Goal: Task Accomplishment & Management: Manage account settings

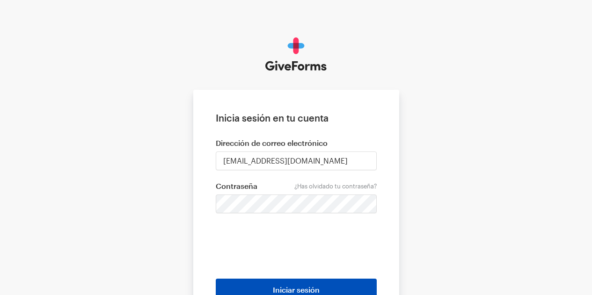
click at [308, 290] on font "Iniciar sesión" at bounding box center [296, 289] width 47 height 9
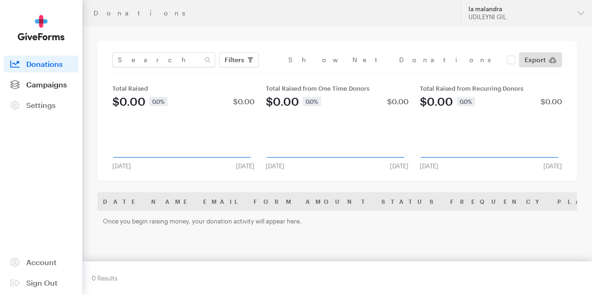
click at [45, 89] on span "Campaigns" at bounding box center [46, 84] width 41 height 9
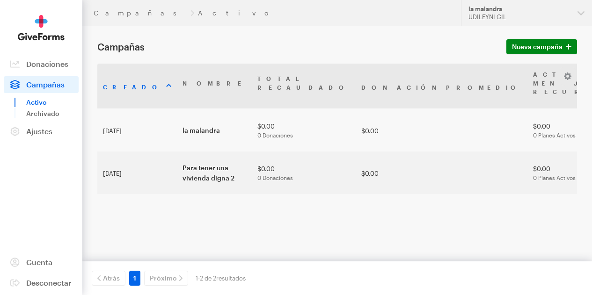
scroll to position [13, 0]
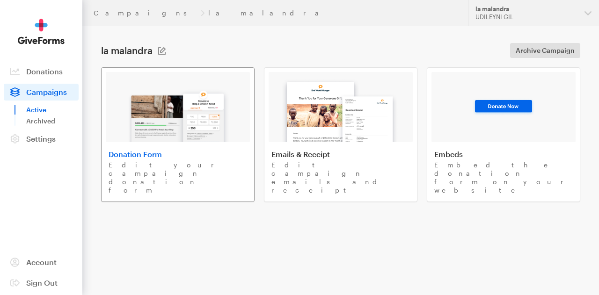
click at [196, 166] on p "Edit your campaign donation form" at bounding box center [178, 178] width 138 height 34
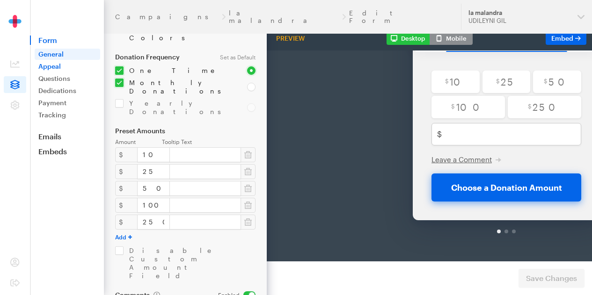
click at [49, 69] on link "Appeal" at bounding box center [67, 66] width 65 height 11
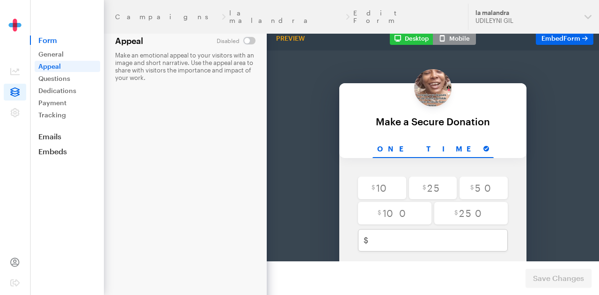
click at [13, 268] on span at bounding box center [15, 262] width 22 height 17
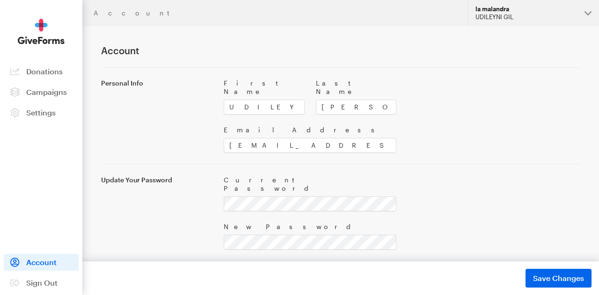
click at [592, 8] on button "la malandra UDILEYNI GIL" at bounding box center [533, 13] width 131 height 26
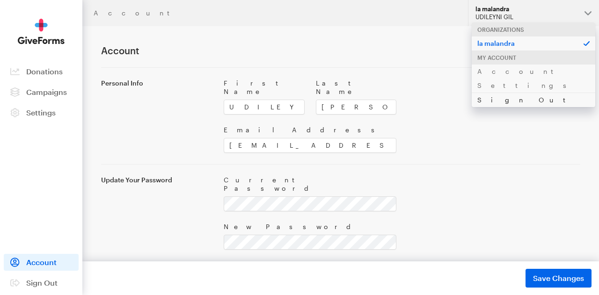
click at [504, 93] on link "Sign Out" at bounding box center [532, 100] width 123 height 14
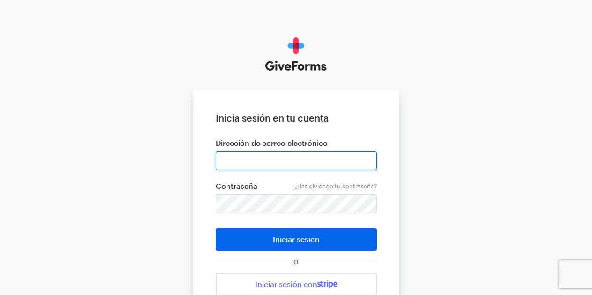
type input "udileynireyes@gmail.com"
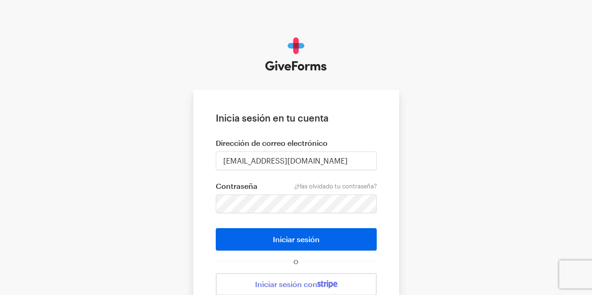
click at [434, 219] on div "Inicia sesión en tu cuenta Dirección de correo electrónico udileynireyes@gmail.…" at bounding box center [296, 191] width 592 height 383
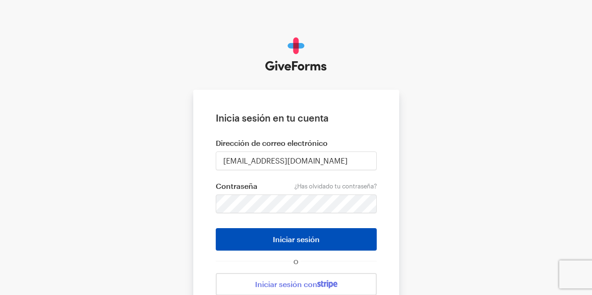
click at [322, 238] on button "Iniciar sesión" at bounding box center [296, 239] width 161 height 22
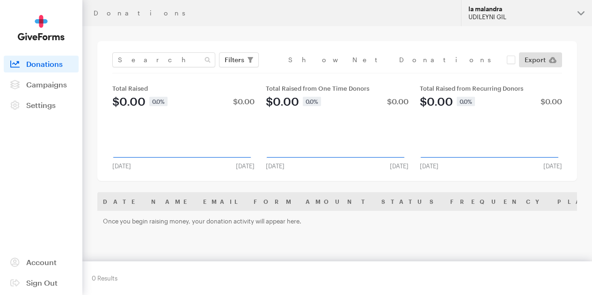
click at [577, 11] on button "[PERSON_NAME] UDILEYNI GIL" at bounding box center [526, 13] width 131 height 26
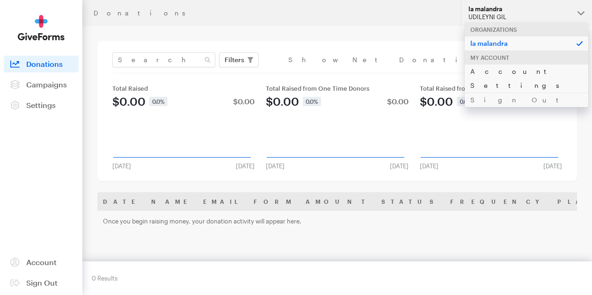
click at [529, 76] on link "Account Settings" at bounding box center [525, 78] width 123 height 29
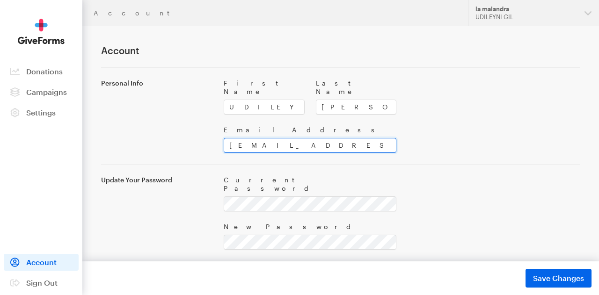
click at [323, 139] on input "udileynireyes@gmail.com" at bounding box center [310, 145] width 173 height 15
type input "u"
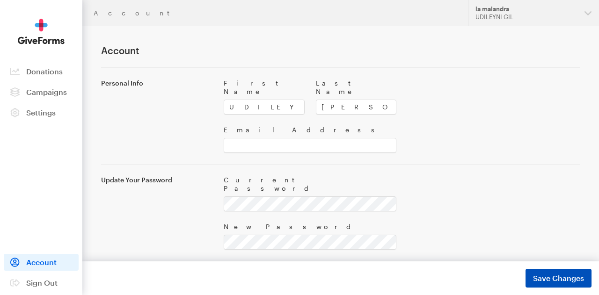
click at [561, 278] on span "Save Changes" at bounding box center [558, 278] width 51 height 11
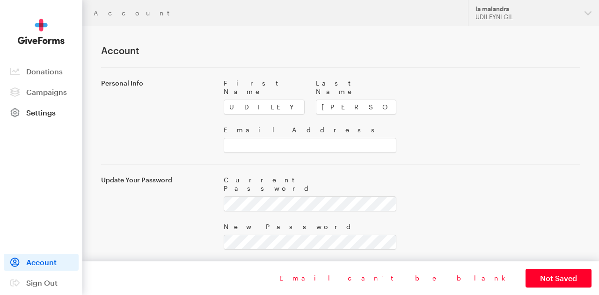
click at [22, 116] on span at bounding box center [15, 112] width 22 height 17
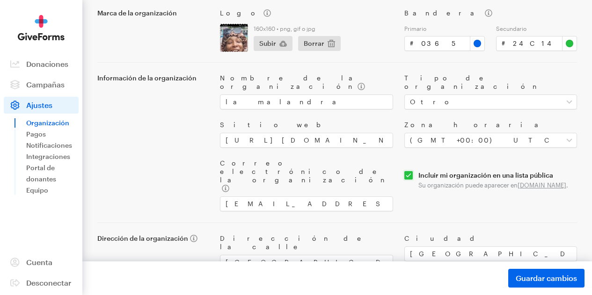
scroll to position [121, 0]
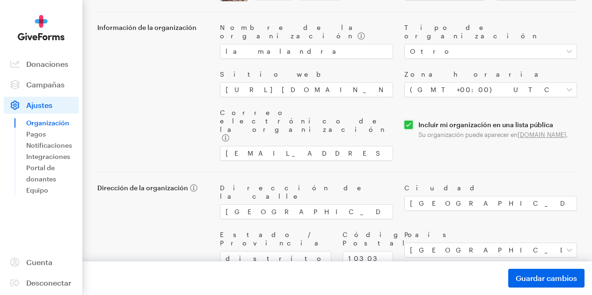
click at [159, 31] on font "Información de la organización" at bounding box center [146, 27] width 99 height 8
click at [28, 68] on font "Donaciones" at bounding box center [47, 63] width 42 height 9
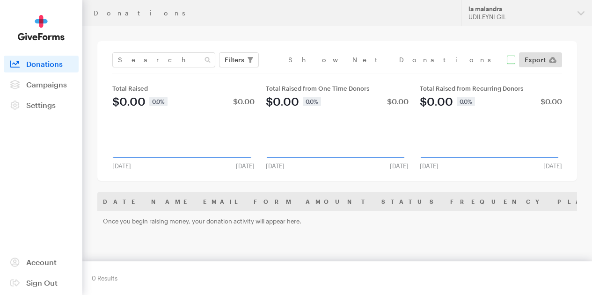
click at [504, 61] on input "checkbox" at bounding box center [401, 60] width 227 height 8
checkbox input "true"
click at [43, 89] on span "Campaigns" at bounding box center [46, 84] width 41 height 9
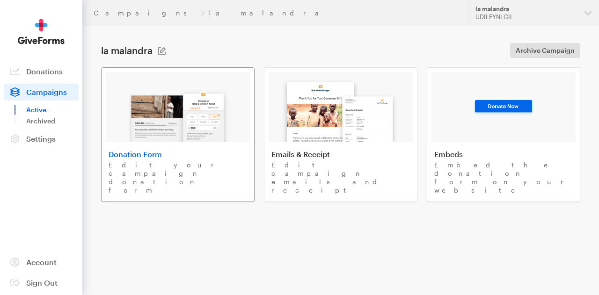
click at [212, 165] on p "Edit your campaign donation form" at bounding box center [178, 178] width 138 height 34
click at [22, 261] on span at bounding box center [15, 262] width 22 height 17
click at [328, 170] on link "Emails & Receipt Edit campaign emails and receipt" at bounding box center [340, 134] width 153 height 135
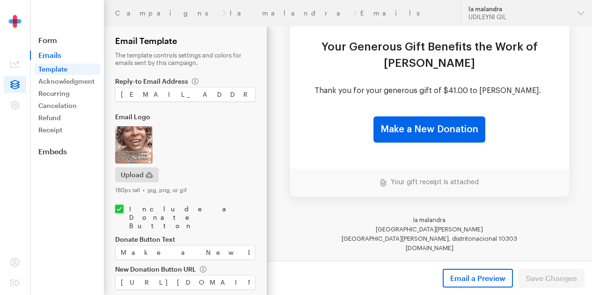
scroll to position [124, 0]
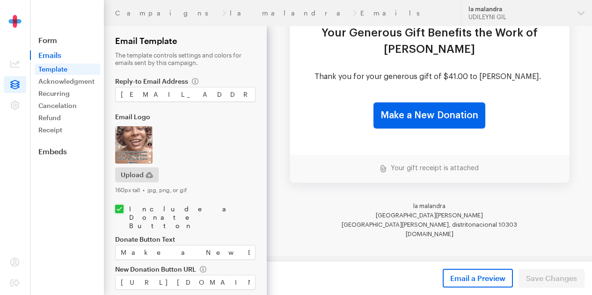
click at [461, 174] on td "Your gift receipt is attached" at bounding box center [430, 169] width 280 height 28
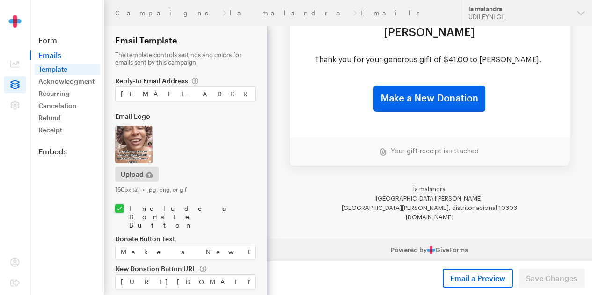
scroll to position [29, 0]
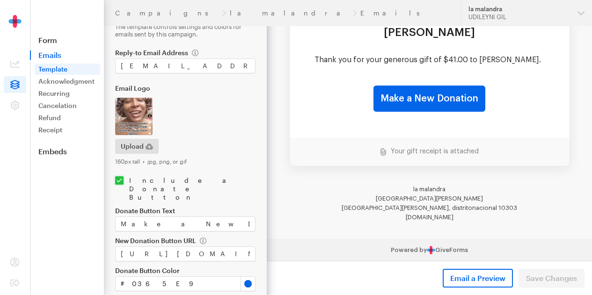
click at [556, 286] on div "Email a Preview Save Changes" at bounding box center [429, 278] width 325 height 34
click at [553, 280] on div "Email a Preview Save Changes" at bounding box center [429, 278] width 325 height 34
click at [443, 251] on link "Powered by GiveForms" at bounding box center [429, 250] width 77 height 6
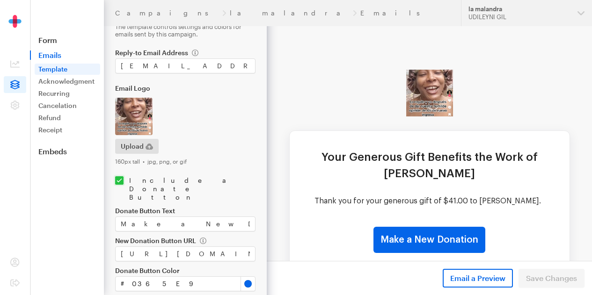
scroll to position [0, 0]
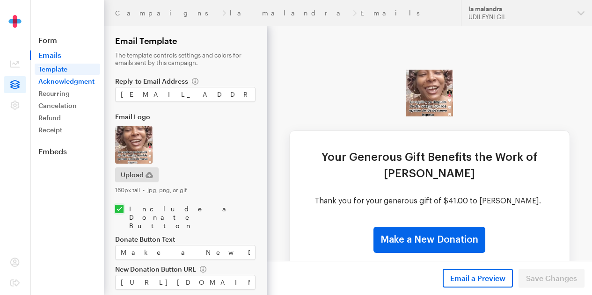
click at [77, 81] on link "Acknowledgment" at bounding box center [67, 81] width 65 height 11
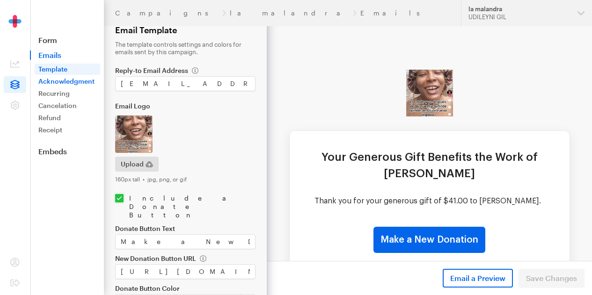
scroll to position [29, 0]
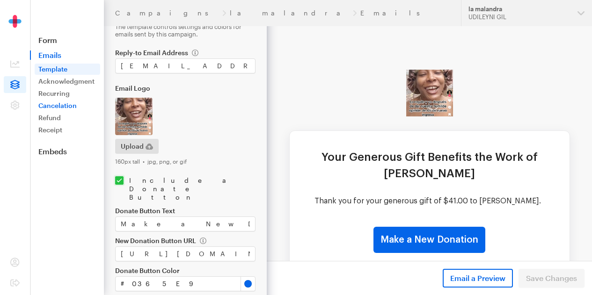
click at [47, 104] on link "Cancelation" at bounding box center [67, 105] width 65 height 11
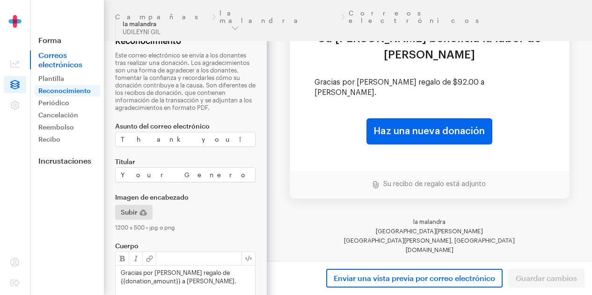
scroll to position [141, 0]
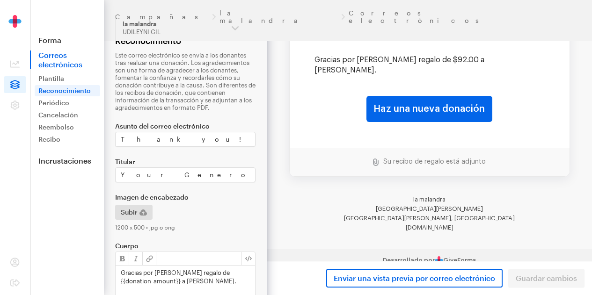
click at [386, 159] on font "Su recibo de regalo está adjunto" at bounding box center [434, 162] width 102 height 7
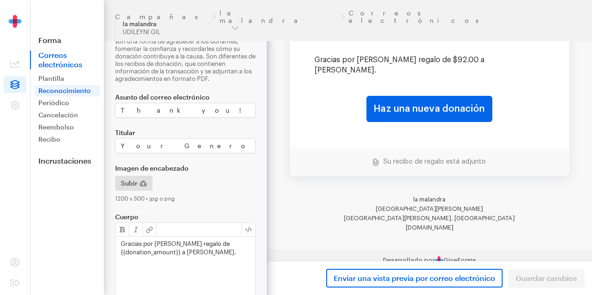
scroll to position [34, 0]
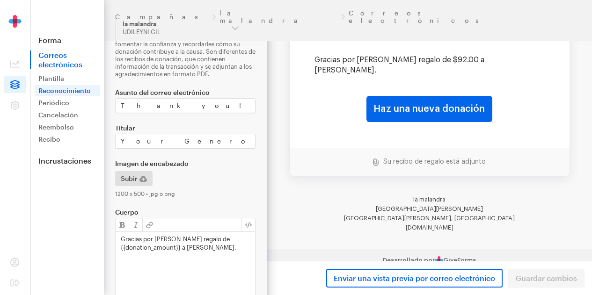
click at [543, 280] on div "Enviar una vista previa por correo electrónico Guardar cambios" at bounding box center [429, 278] width 325 height 34
click at [198, 232] on div "Gracias por su generoso regalo de {{donation_amount}} a la malandra." at bounding box center [185, 268] width 139 height 73
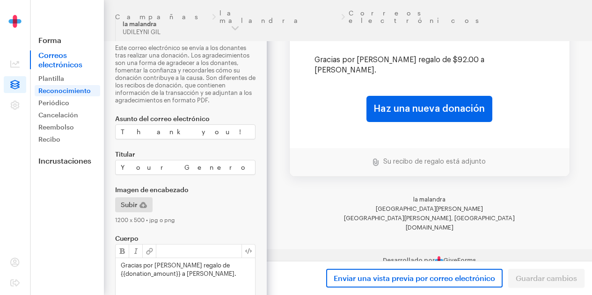
scroll to position [0, 0]
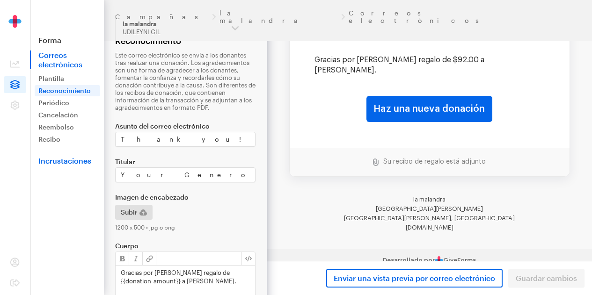
click at [51, 162] on font "Incrustaciones" at bounding box center [64, 160] width 53 height 9
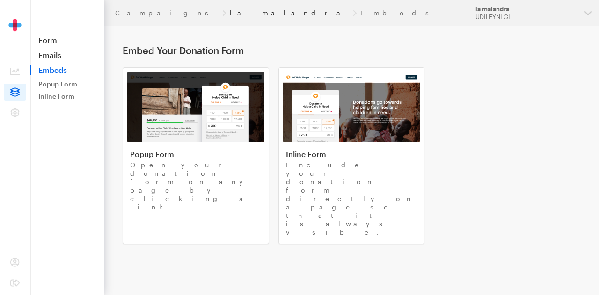
click at [230, 13] on link "la malandra" at bounding box center [289, 12] width 119 height 7
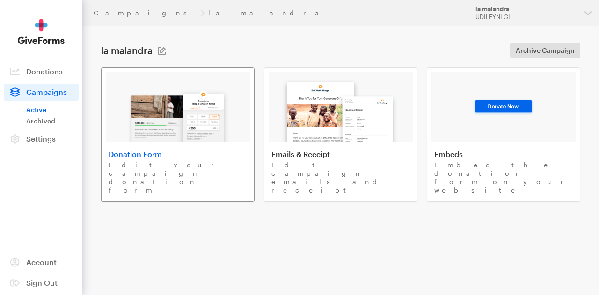
click at [200, 165] on p "Edit your campaign donation form" at bounding box center [178, 178] width 138 height 34
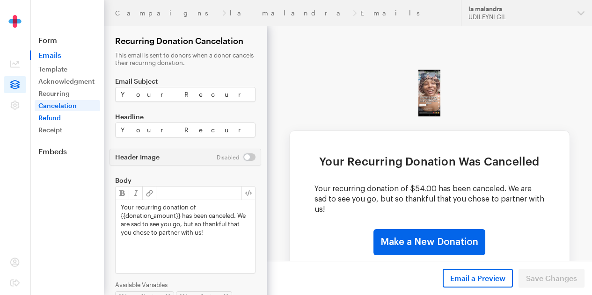
click at [43, 116] on link "Refund" at bounding box center [67, 117] width 65 height 11
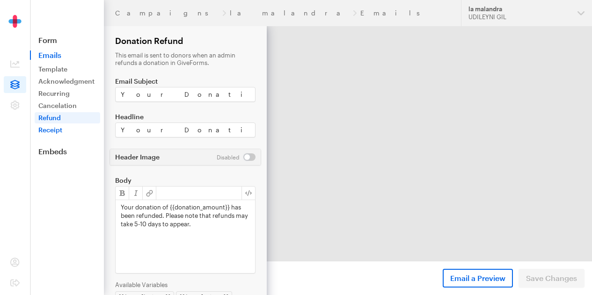
click at [43, 125] on link "Receipt" at bounding box center [67, 129] width 65 height 11
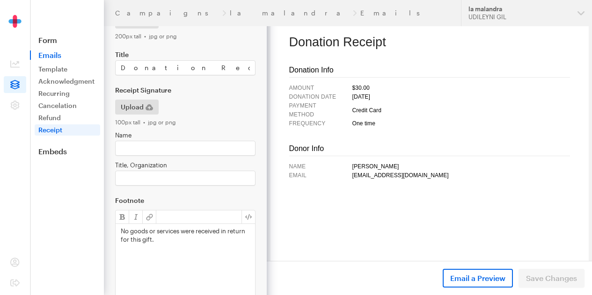
scroll to position [164, 0]
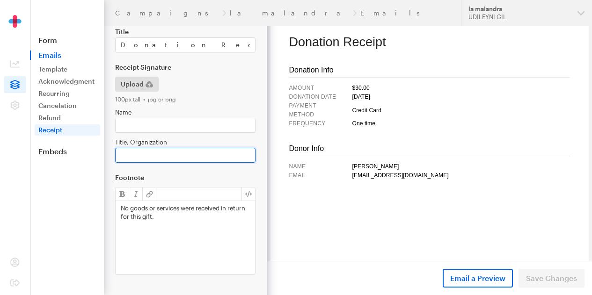
click at [196, 155] on input "Title, Organization" at bounding box center [185, 155] width 140 height 15
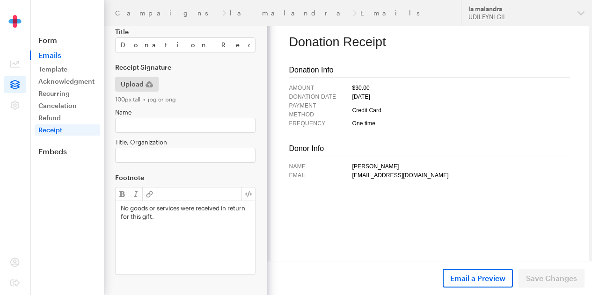
click at [307, 240] on td "Name Stella Boran Email stella.boran@hotmail.com" at bounding box center [429, 208] width 281 height 105
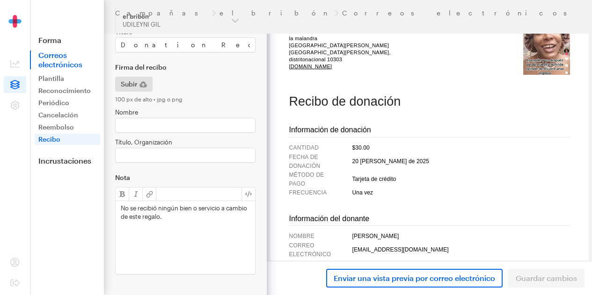
scroll to position [0, 0]
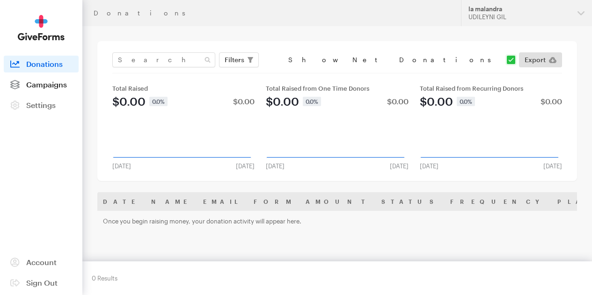
click at [52, 89] on span "Campaigns" at bounding box center [46, 84] width 41 height 9
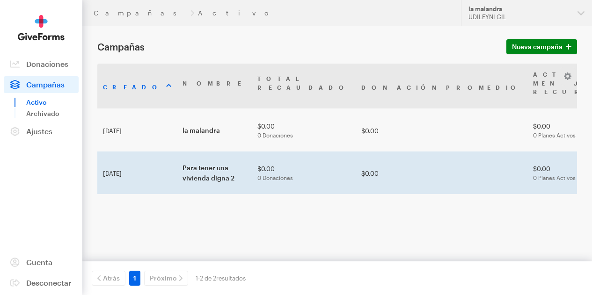
click at [533, 181] on font "0 Planes Activos" at bounding box center [554, 177] width 43 height 7
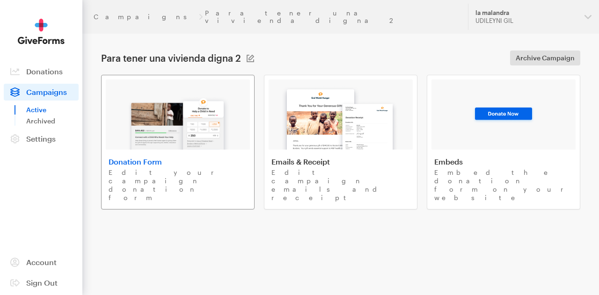
click at [217, 146] on link "Donation Form Edit your campaign donation form" at bounding box center [177, 142] width 153 height 135
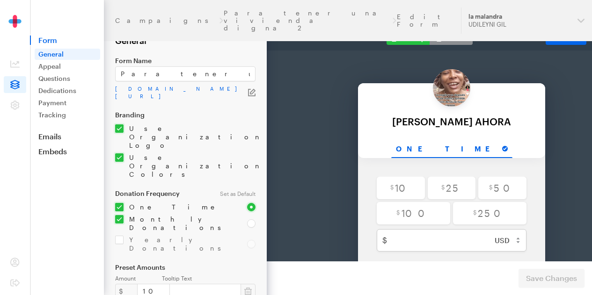
scroll to position [0, 154]
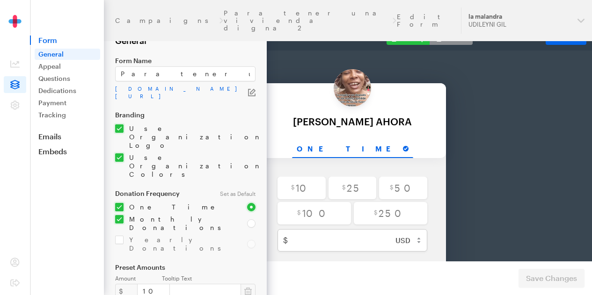
click at [282, 14] on div "Campaigns Para tener una vivienda digna 2 Edit Form" at bounding box center [282, 20] width 334 height 22
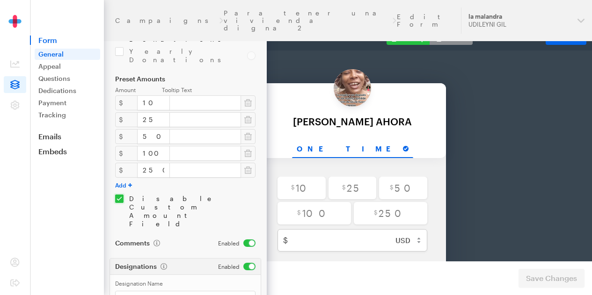
scroll to position [216, 0]
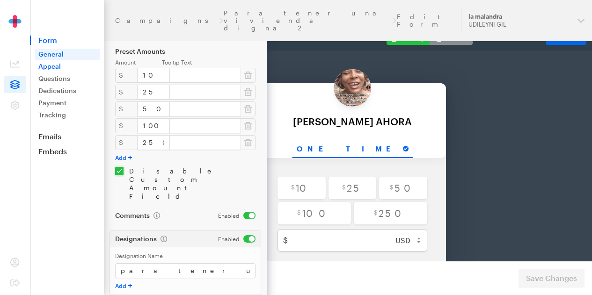
click at [52, 64] on link "Appeal" at bounding box center [67, 66] width 65 height 11
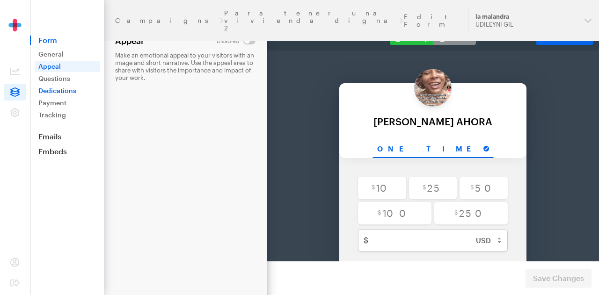
click at [65, 91] on link "Dedications" at bounding box center [67, 90] width 65 height 11
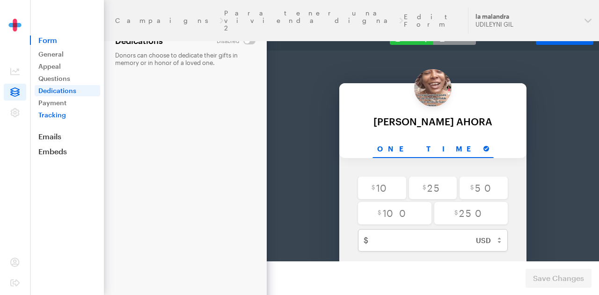
click at [46, 111] on link "Tracking" at bounding box center [67, 114] width 65 height 11
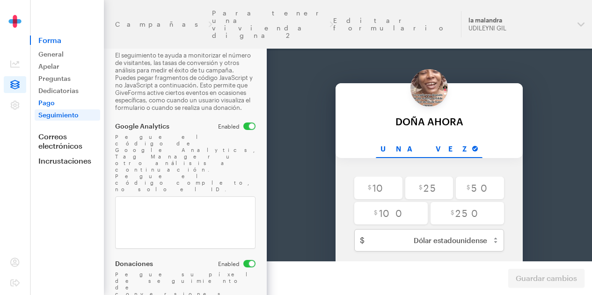
click at [45, 103] on font "Pago" at bounding box center [46, 103] width 16 height 8
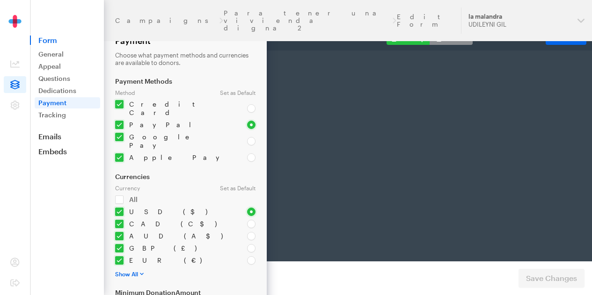
select select "US"
click at [56, 90] on link "Dedications" at bounding box center [67, 90] width 65 height 11
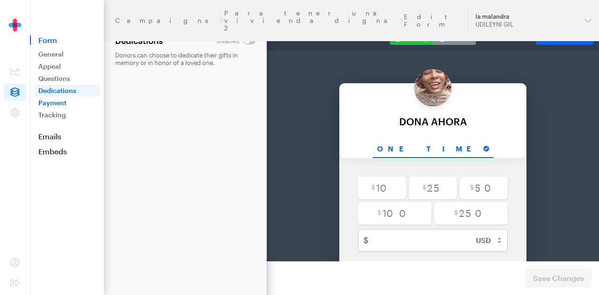
click at [51, 103] on link "Payment" at bounding box center [67, 102] width 65 height 11
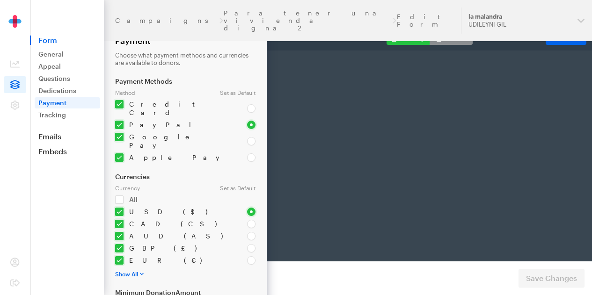
select select "US"
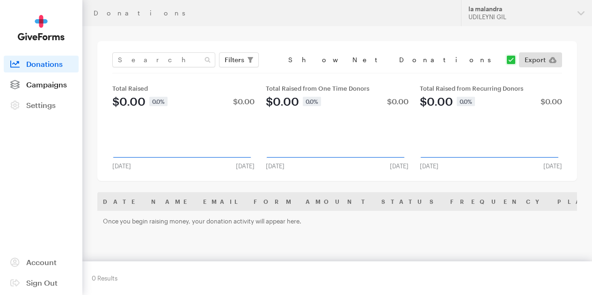
click at [31, 89] on span "Campaigns" at bounding box center [46, 84] width 41 height 9
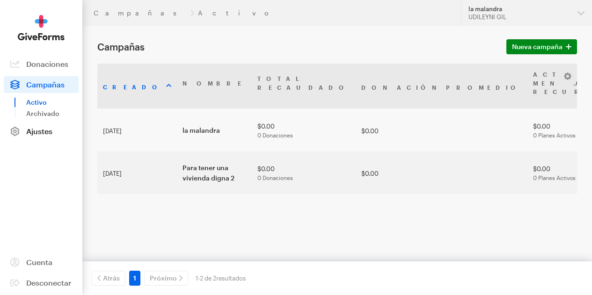
click at [36, 136] on font "Ajustes" at bounding box center [39, 131] width 26 height 9
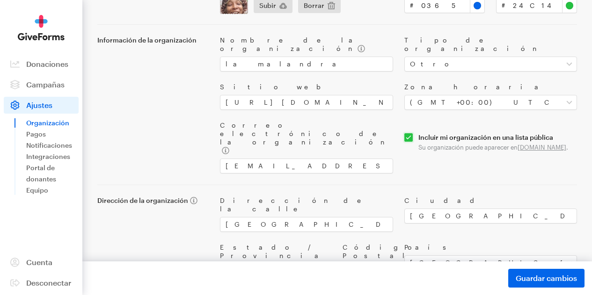
scroll to position [121, 0]
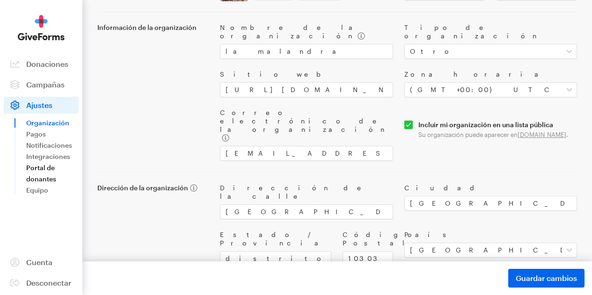
click at [41, 183] on font "Portal de donantes" at bounding box center [41, 173] width 30 height 19
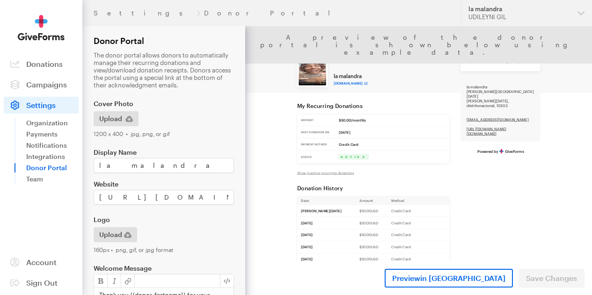
scroll to position [0, 13]
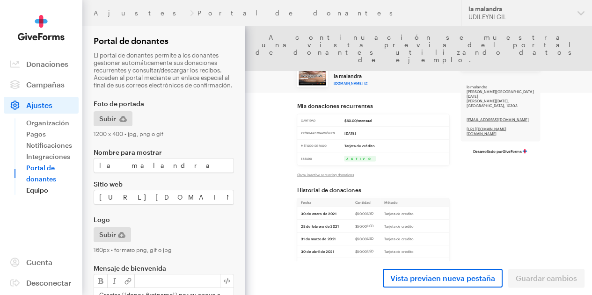
click at [39, 194] on font "Equipo" at bounding box center [37, 190] width 22 height 8
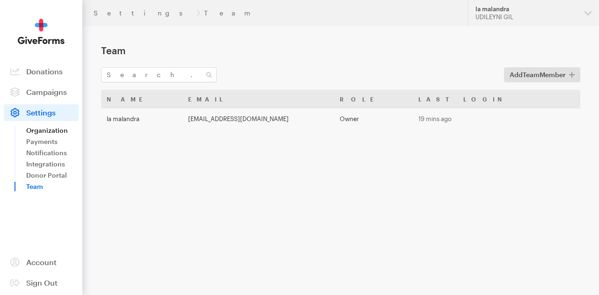
click at [44, 130] on link "Organization" at bounding box center [52, 130] width 52 height 11
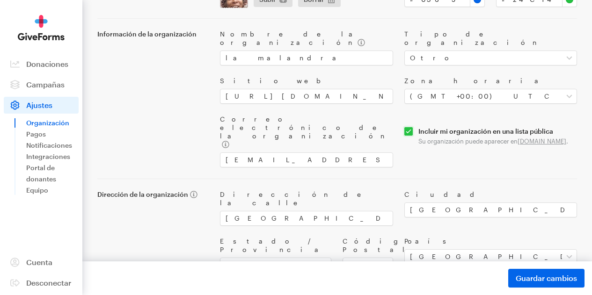
scroll to position [121, 0]
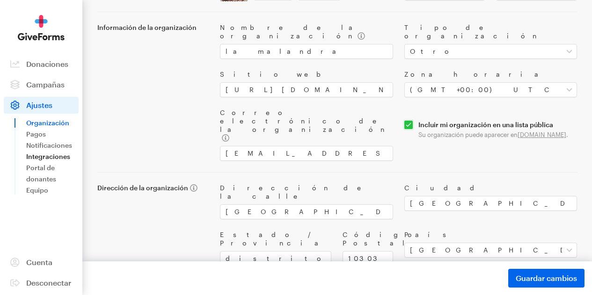
click at [47, 160] on font "Integraciones" at bounding box center [48, 156] width 44 height 8
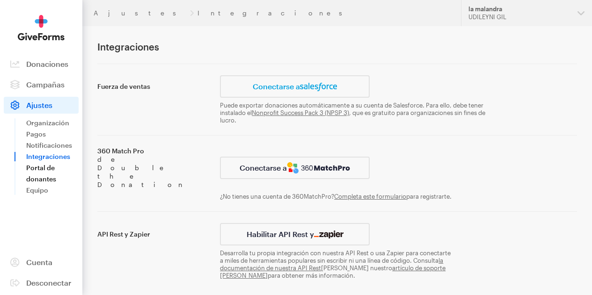
click at [40, 178] on font "Portal de donantes" at bounding box center [41, 173] width 30 height 19
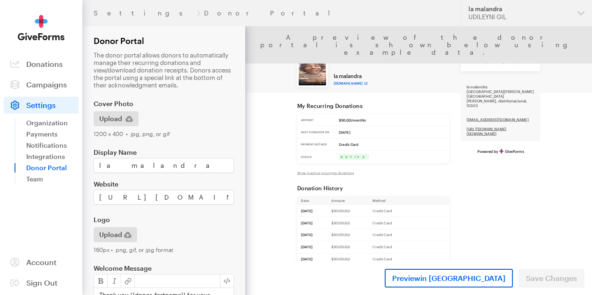
scroll to position [0, 13]
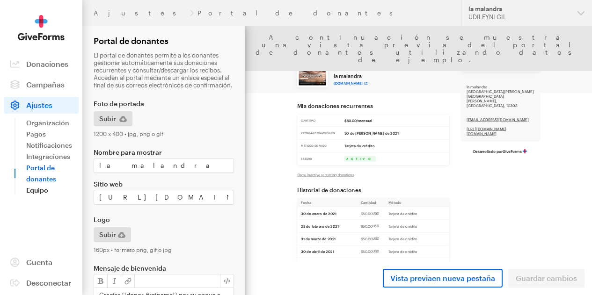
click at [35, 194] on font "Equipo" at bounding box center [37, 190] width 22 height 8
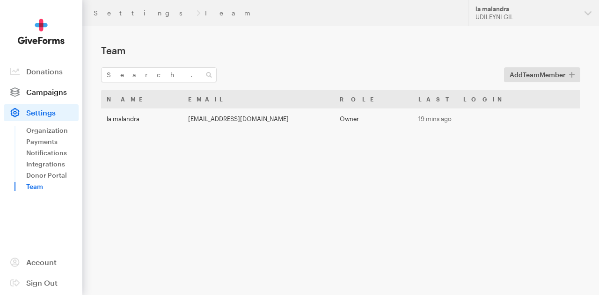
click at [45, 94] on span "Campaigns" at bounding box center [46, 91] width 41 height 9
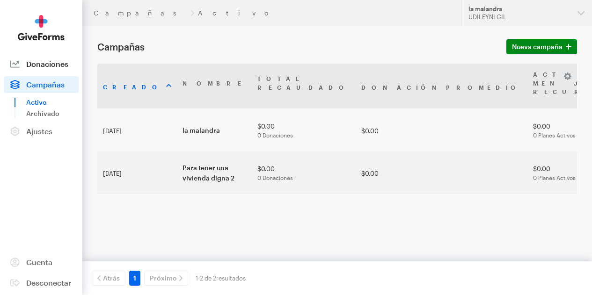
click at [38, 68] on font "Donaciones" at bounding box center [47, 63] width 42 height 9
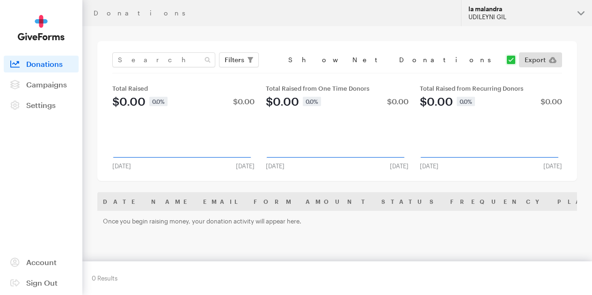
click at [578, 18] on button "[PERSON_NAME] UDILEYNI GIL" at bounding box center [526, 13] width 131 height 26
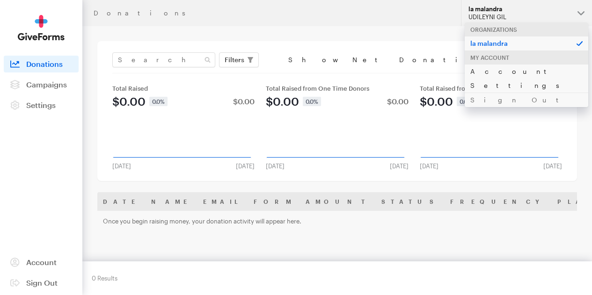
click at [506, 75] on link "Account Settings" at bounding box center [525, 78] width 123 height 29
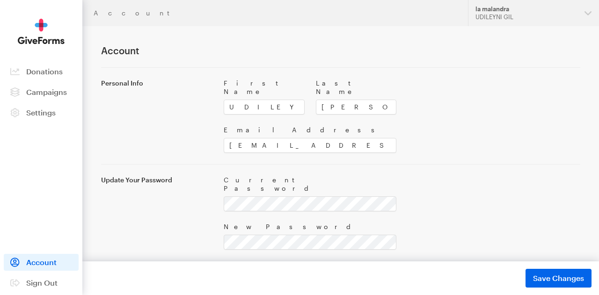
click at [123, 80] on label "Personal Info" at bounding box center [156, 83] width 111 height 8
click at [48, 71] on span "Donations" at bounding box center [44, 71] width 36 height 9
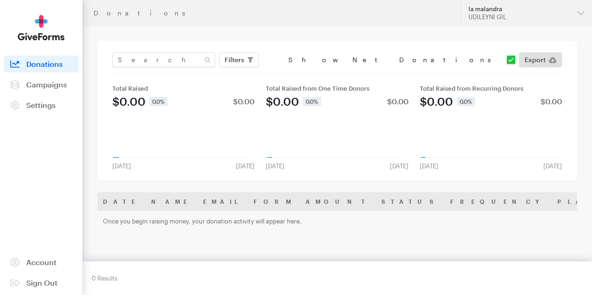
click at [41, 41] on img at bounding box center [41, 28] width 47 height 26
click at [41, 264] on span "Account" at bounding box center [41, 262] width 30 height 9
